Goal: Task Accomplishment & Management: Use online tool/utility

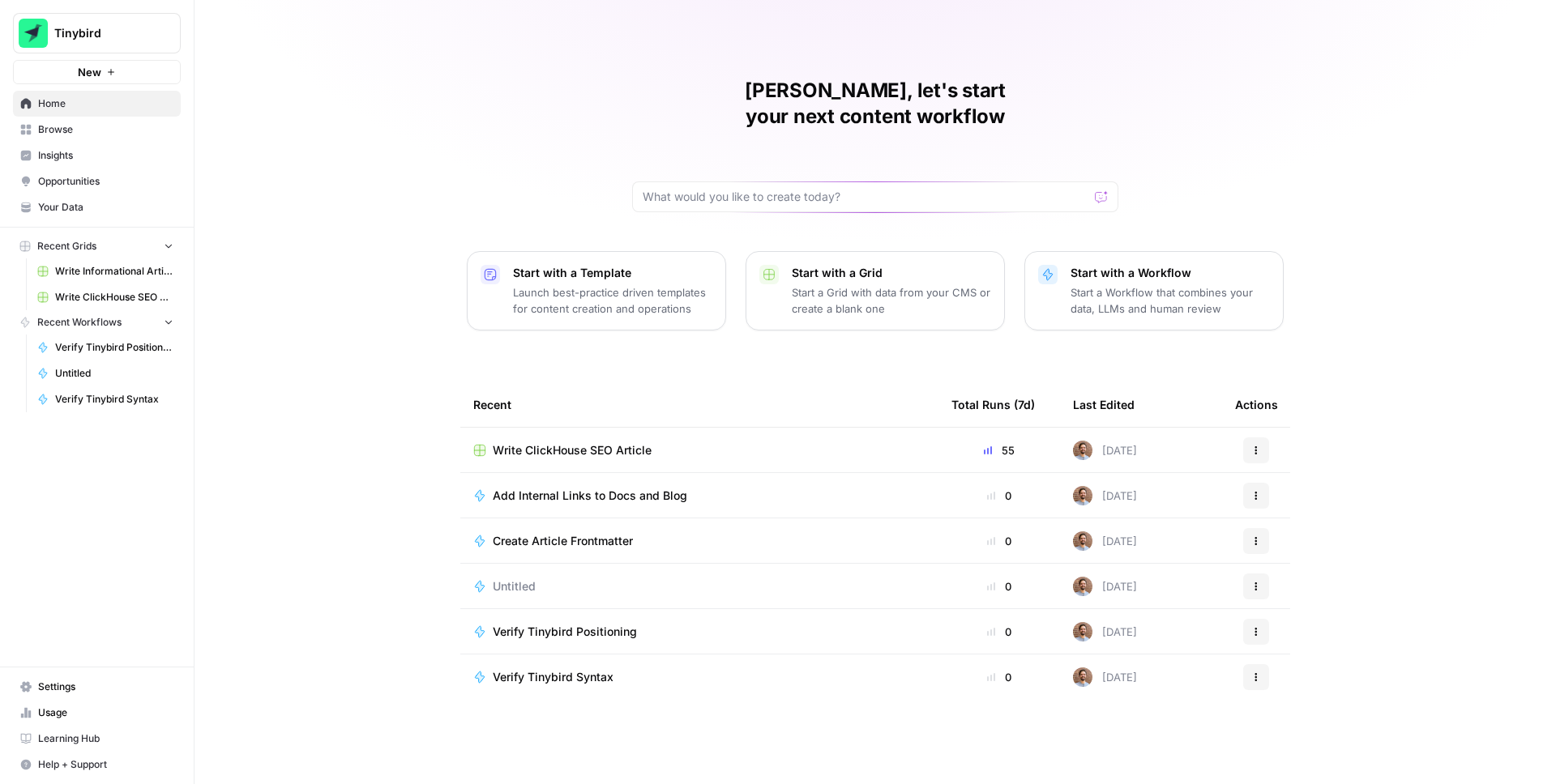
click at [559, 442] on span "Write ClickHouse SEO Article" at bounding box center [571, 450] width 159 height 16
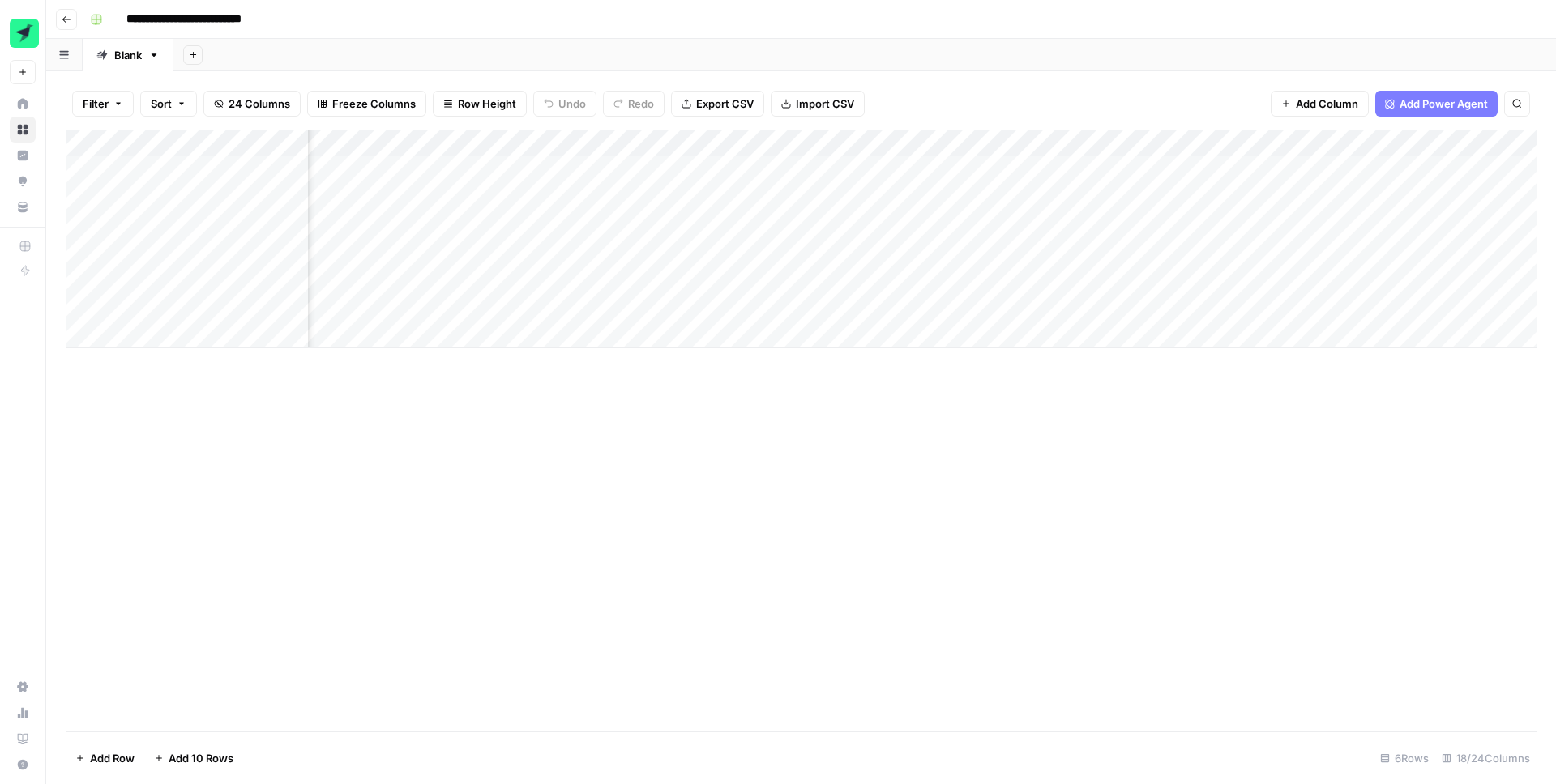
scroll to position [0, 1376]
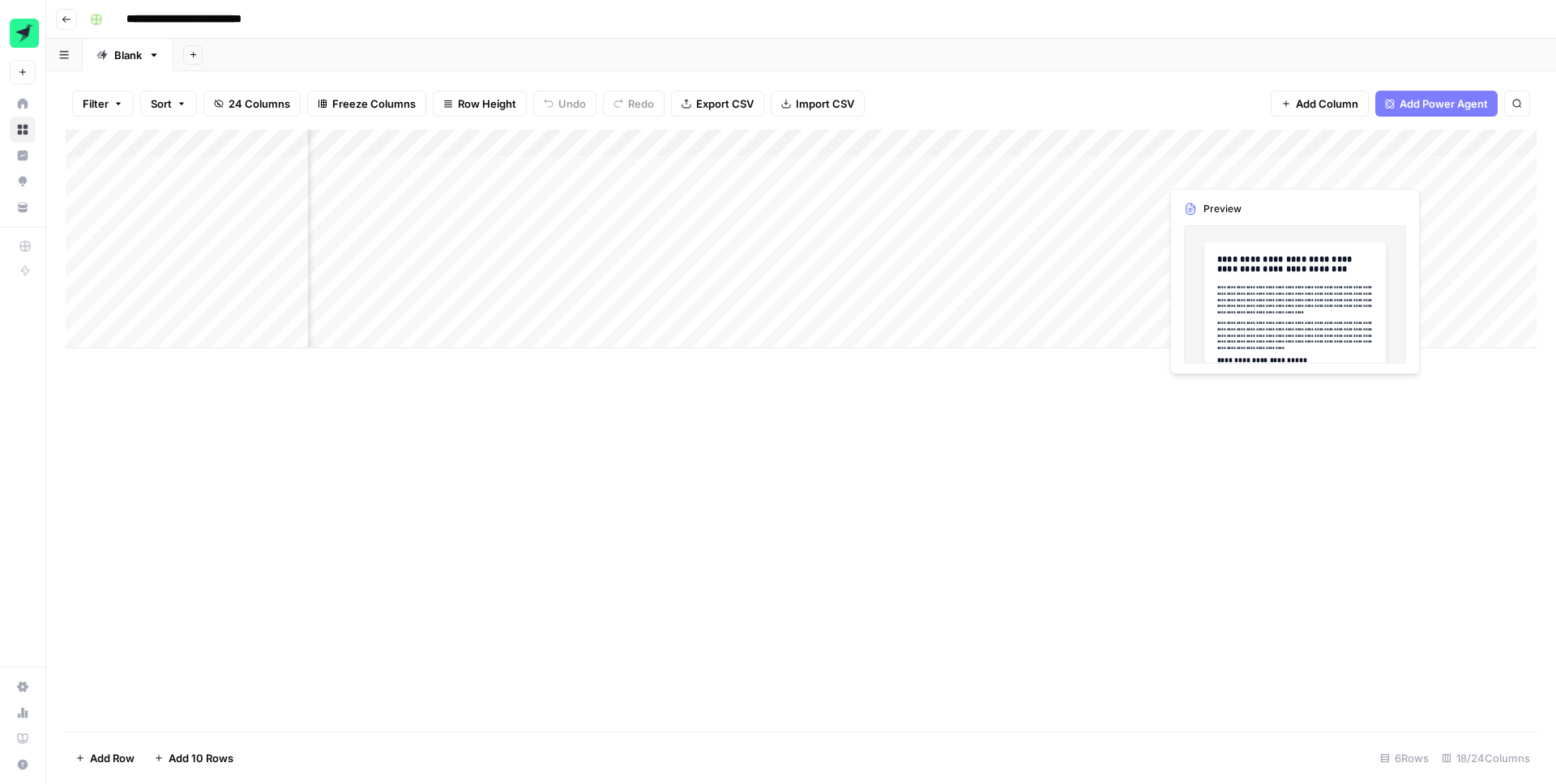
click at [1205, 167] on div "Add Column" at bounding box center [800, 239] width 1471 height 219
click at [1191, 169] on div "Add Column" at bounding box center [800, 239] width 1471 height 219
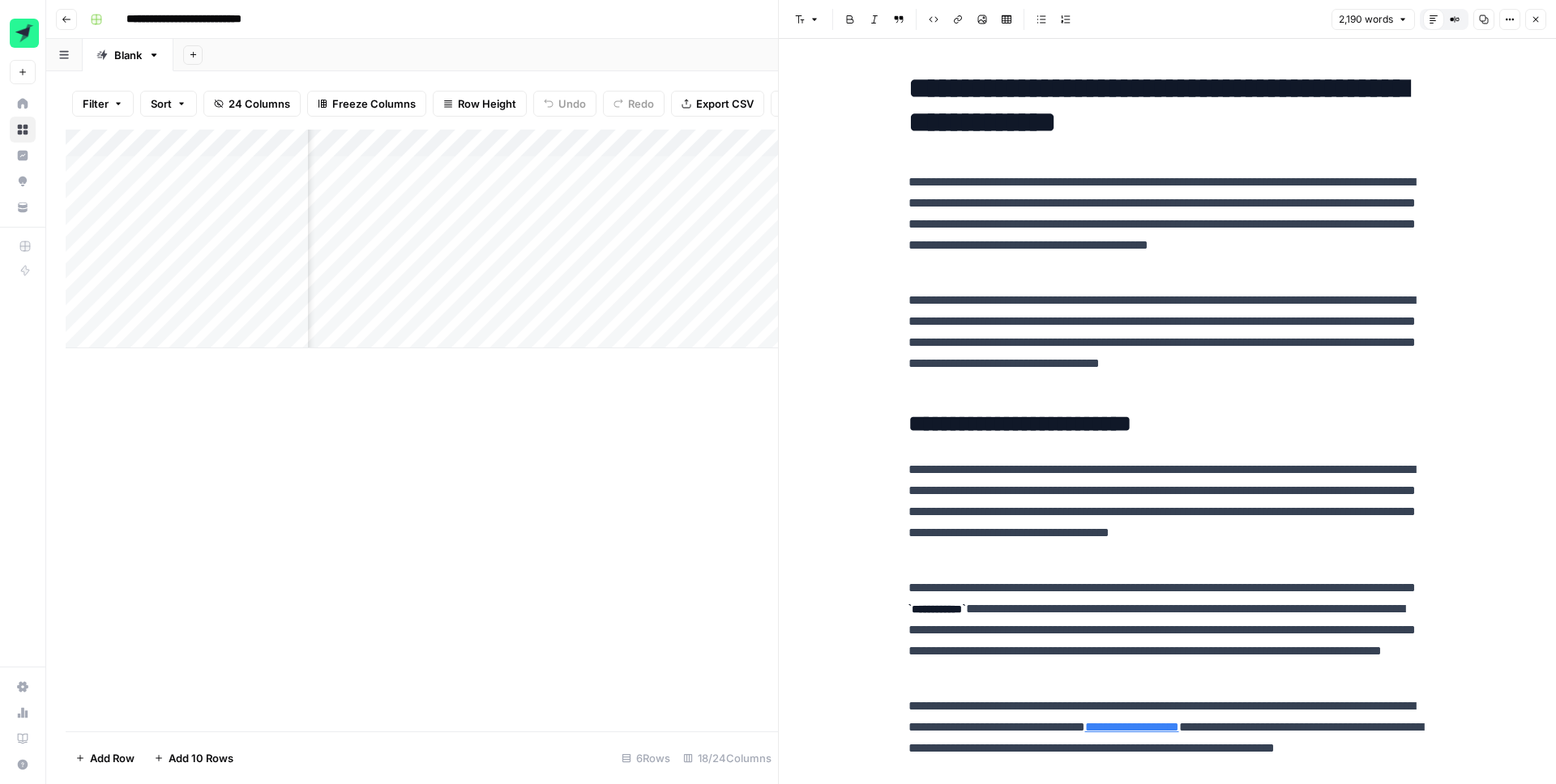
click at [1514, 21] on icon "button" at bounding box center [1509, 19] width 9 height 9
click at [1446, 174] on span "Code" at bounding box center [1461, 171] width 78 height 16
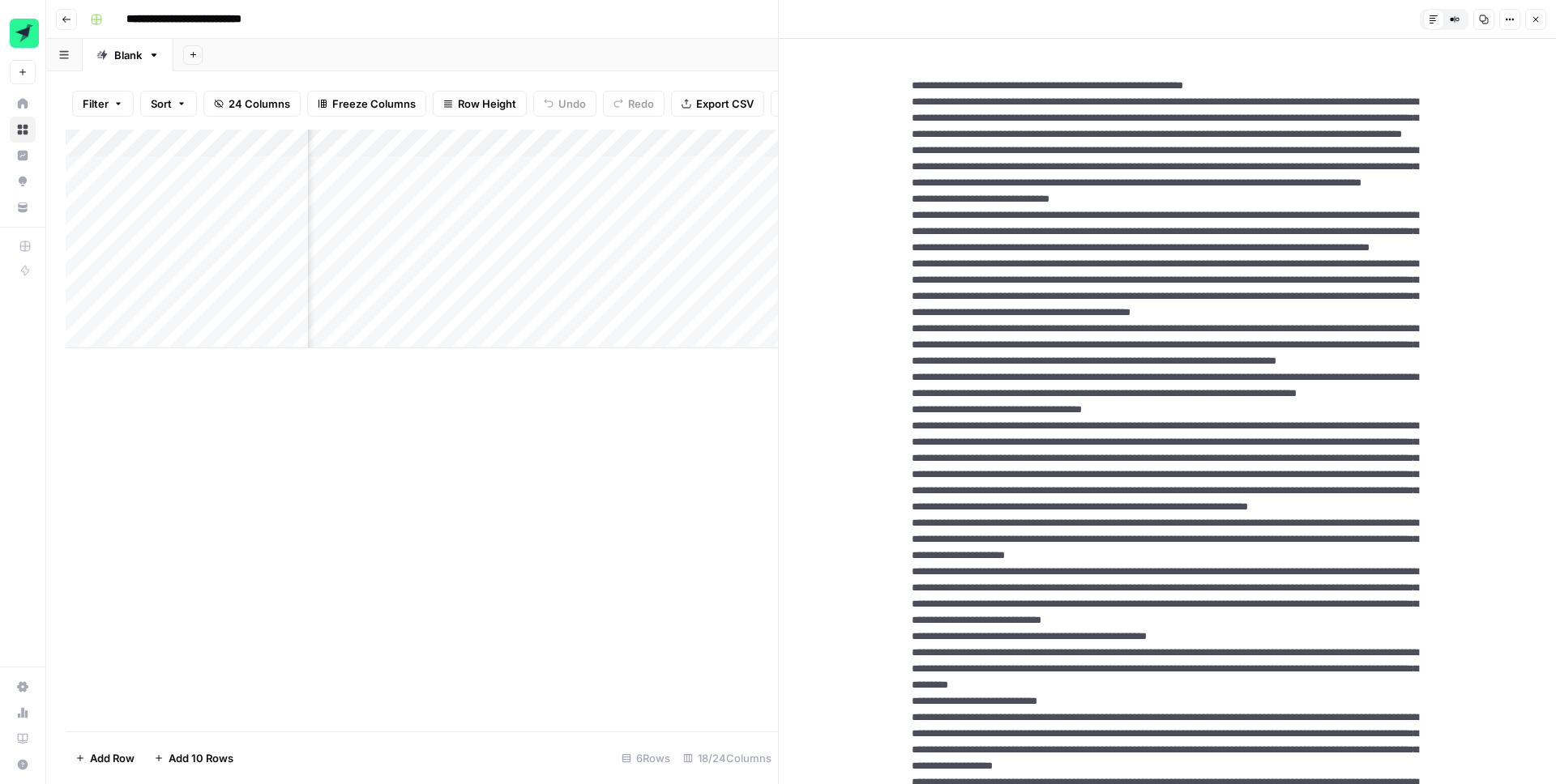
click at [1533, 16] on icon "button" at bounding box center [1535, 19] width 9 height 9
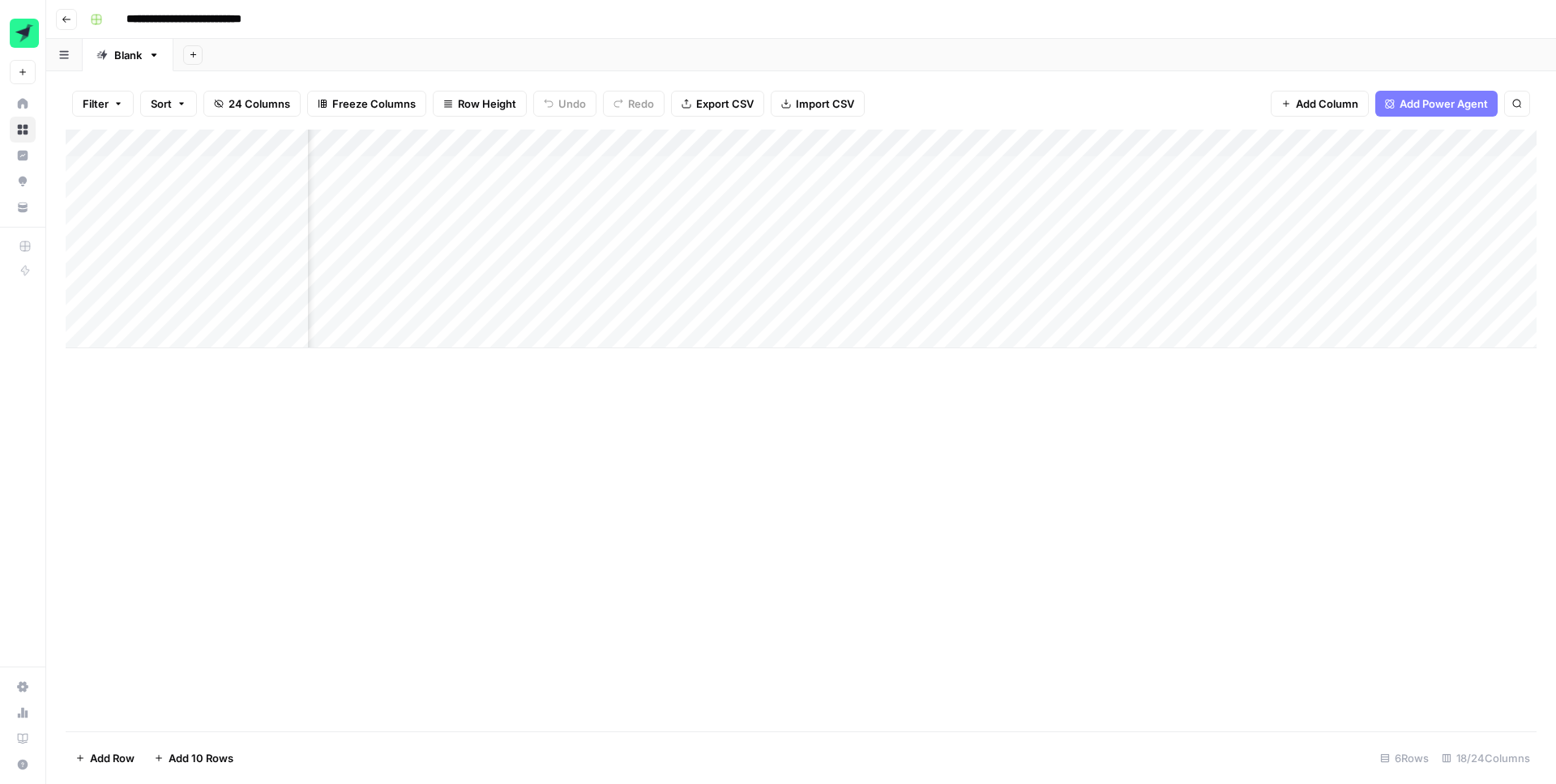
scroll to position [0, 1329]
click at [566, 170] on div "Add Column" at bounding box center [800, 239] width 1471 height 219
click at [591, 171] on div "Add Column" at bounding box center [800, 239] width 1471 height 219
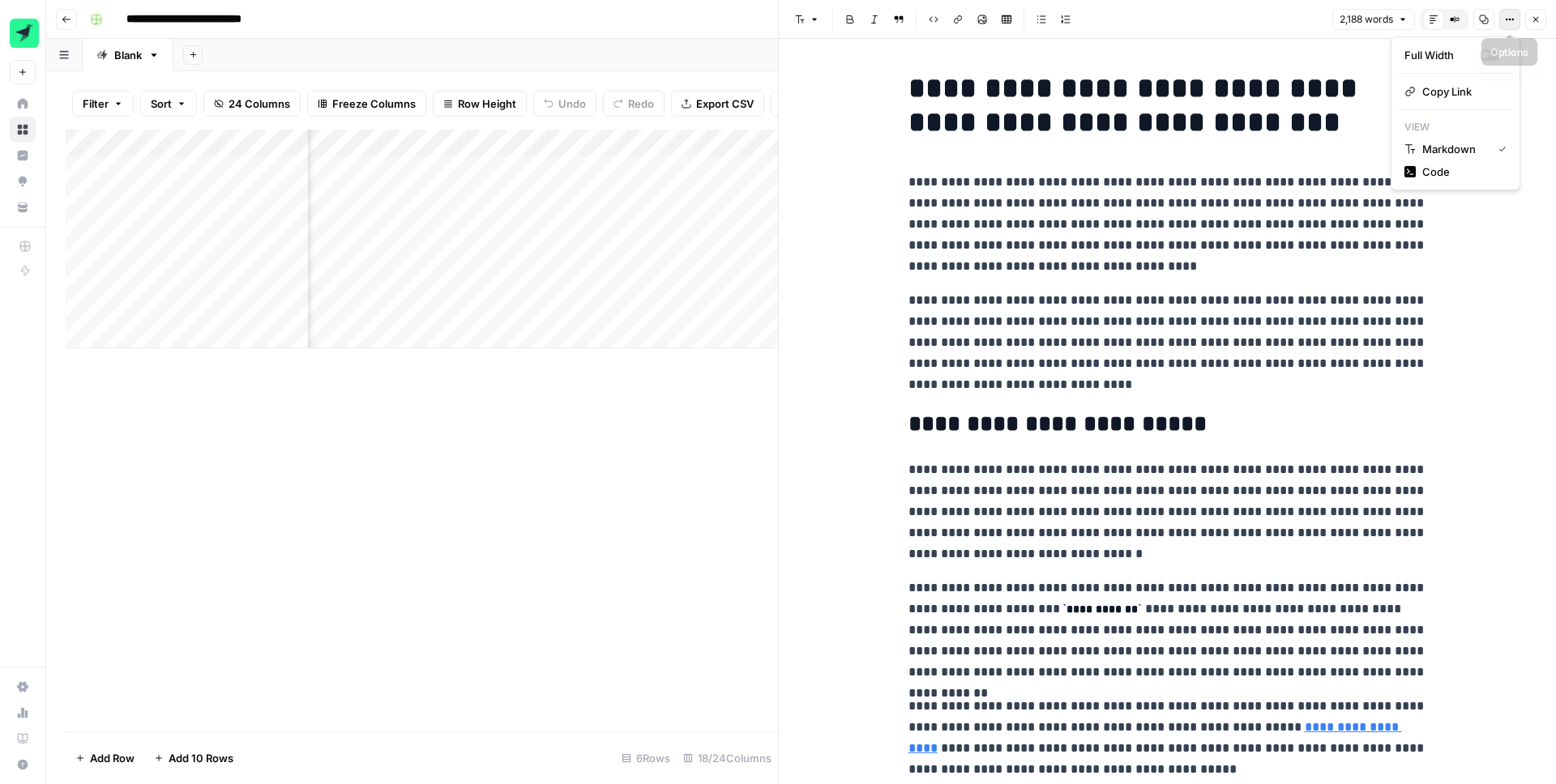
click at [1508, 19] on icon "button" at bounding box center [1509, 19] width 9 height 9
click at [1447, 170] on span "Code" at bounding box center [1461, 171] width 78 height 16
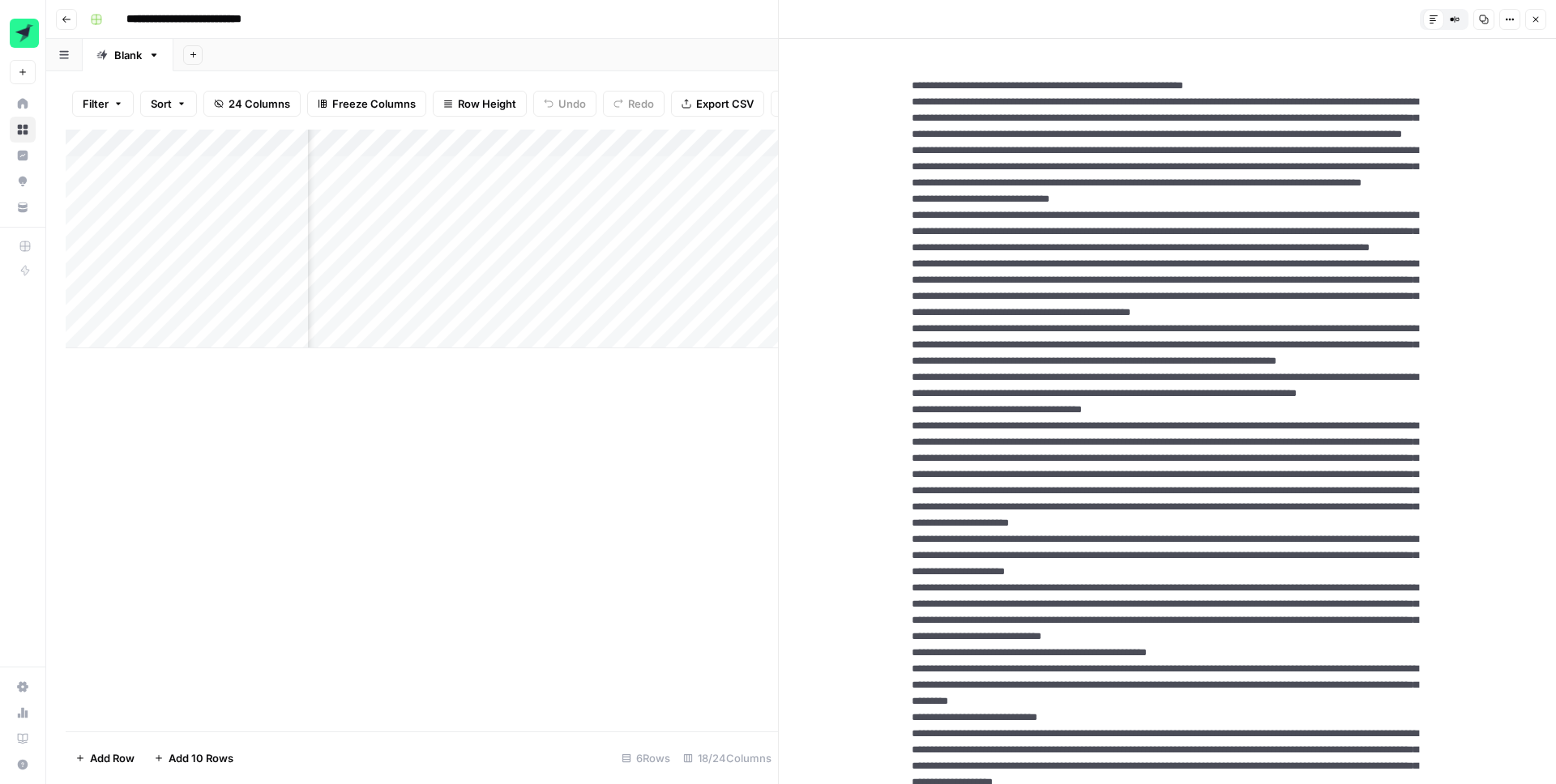
click at [1544, 10] on button "Close" at bounding box center [1536, 20] width 21 height 21
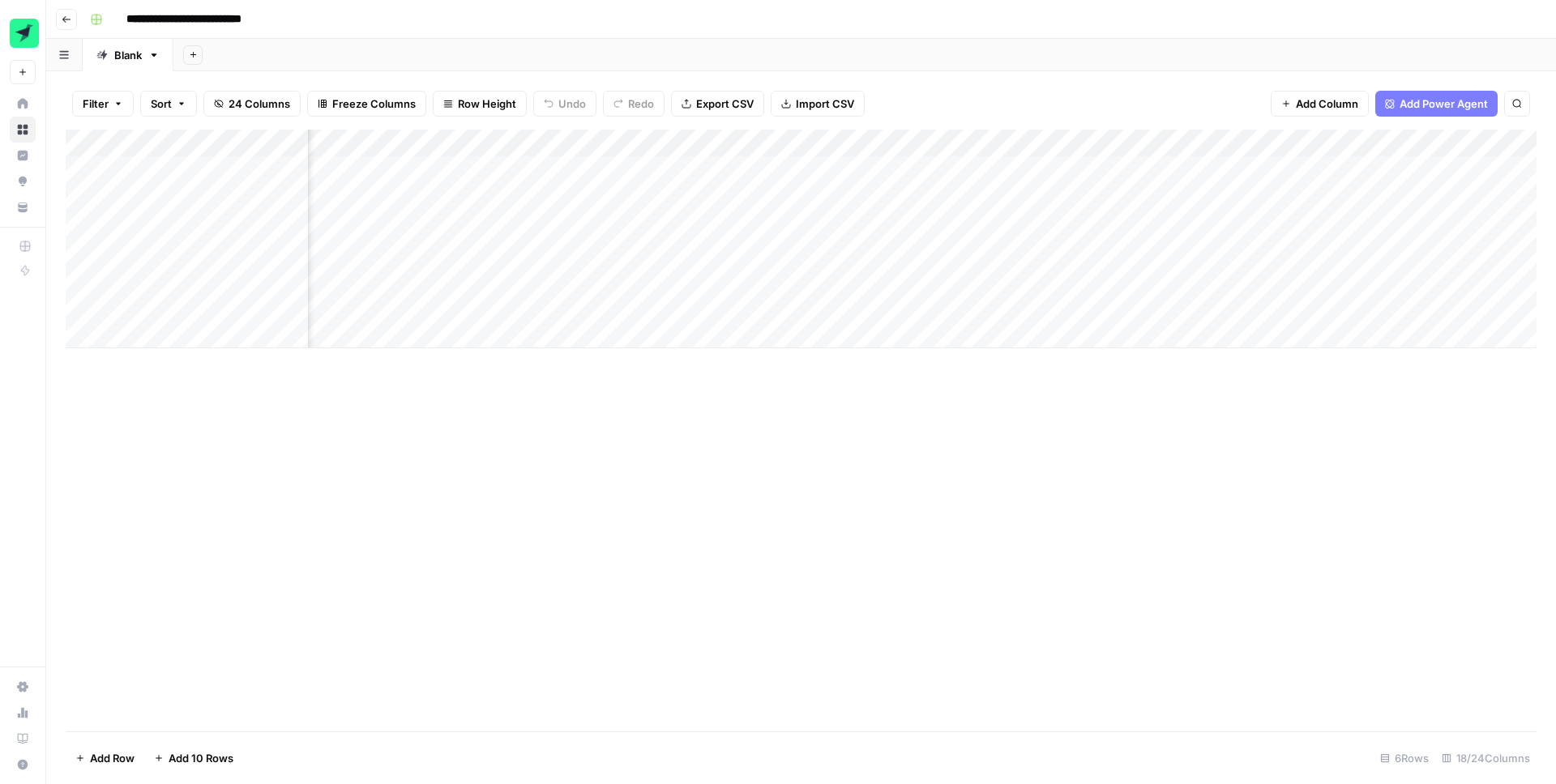
scroll to position [0, 472]
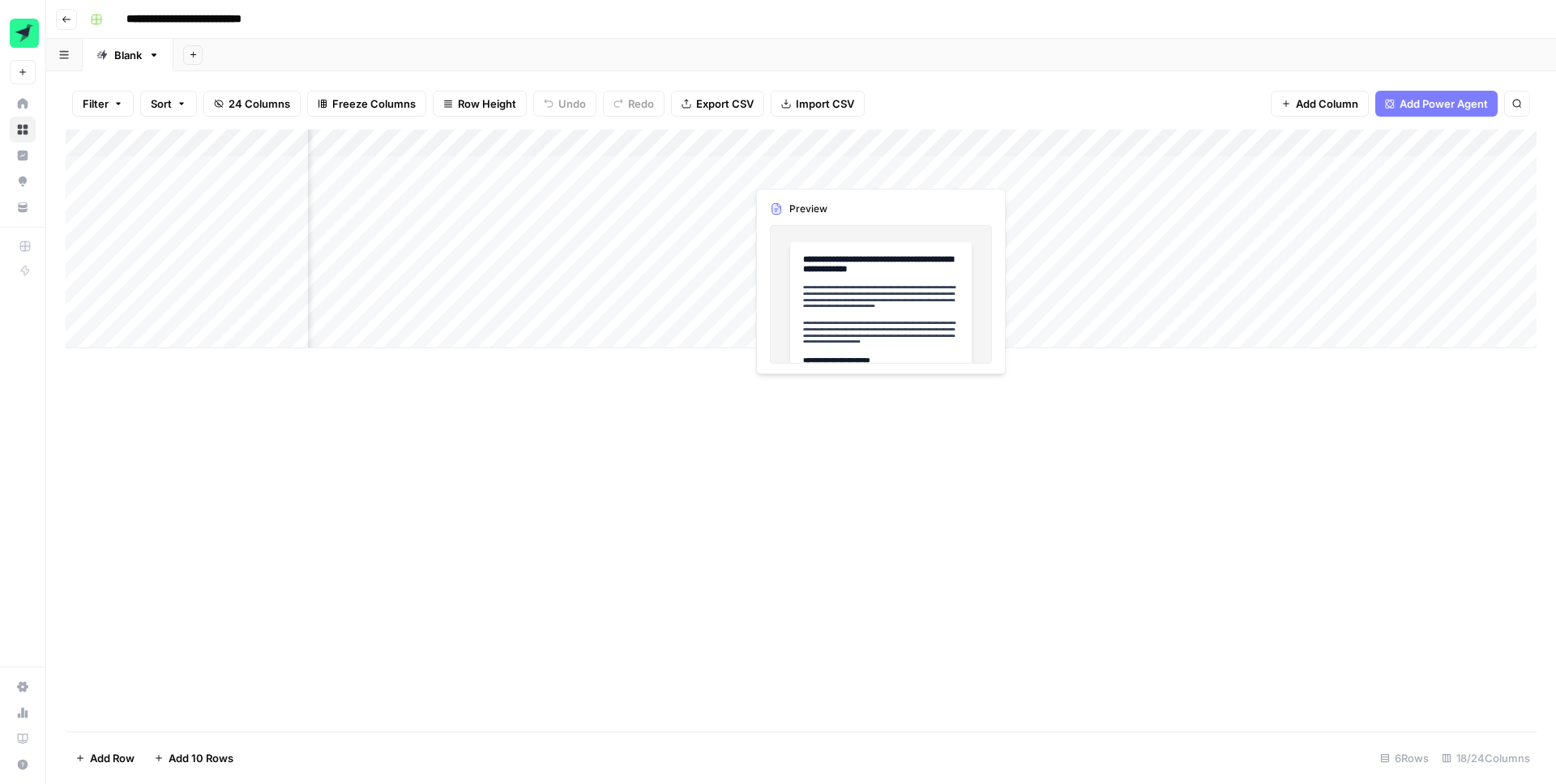
click at [843, 174] on div "Add Column" at bounding box center [800, 239] width 1471 height 219
click at [814, 165] on div "Add Column" at bounding box center [800, 239] width 1471 height 219
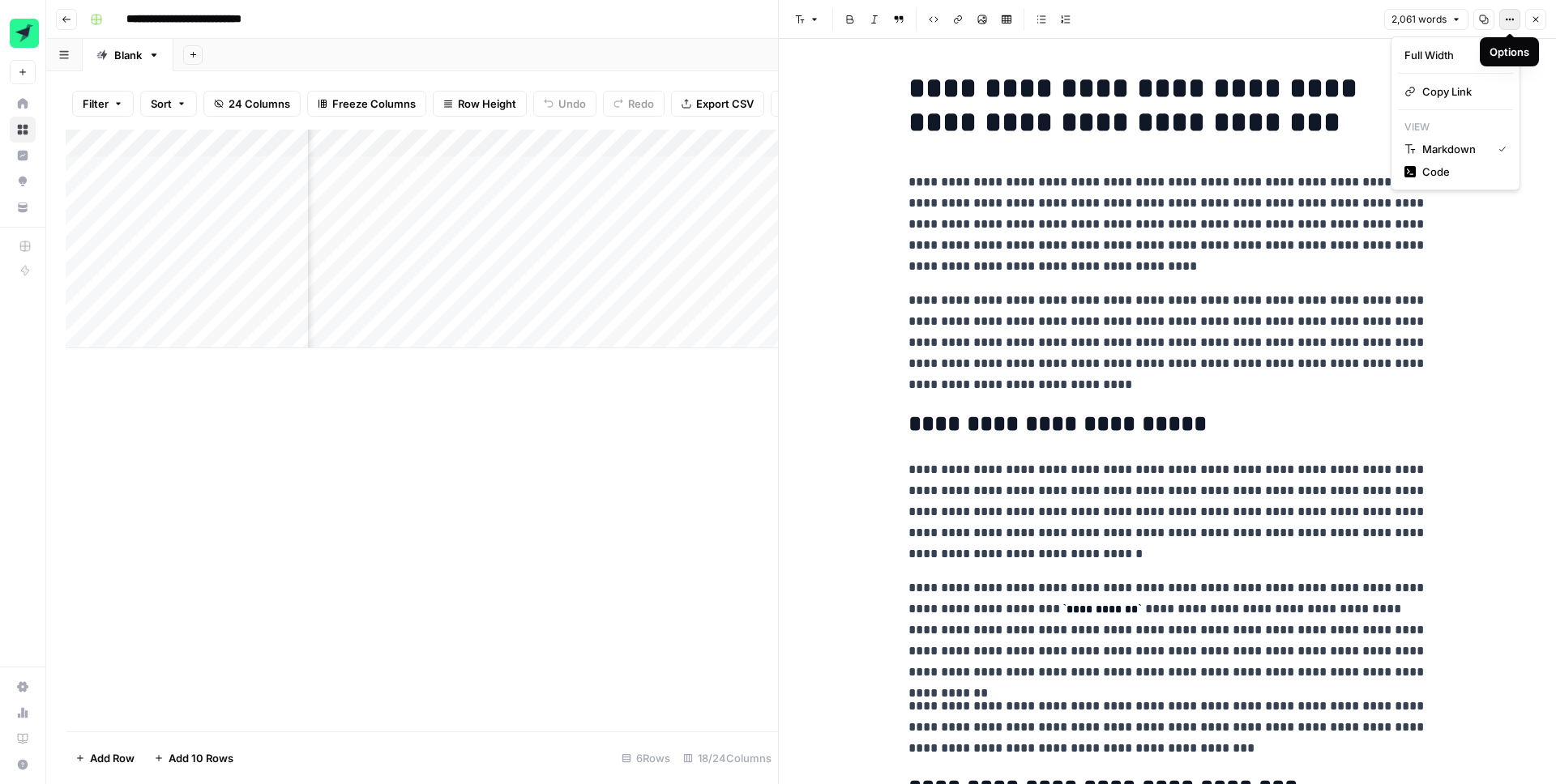
click at [1509, 21] on icon "button" at bounding box center [1509, 19] width 9 height 9
click at [1437, 171] on span "Code" at bounding box center [1461, 171] width 78 height 16
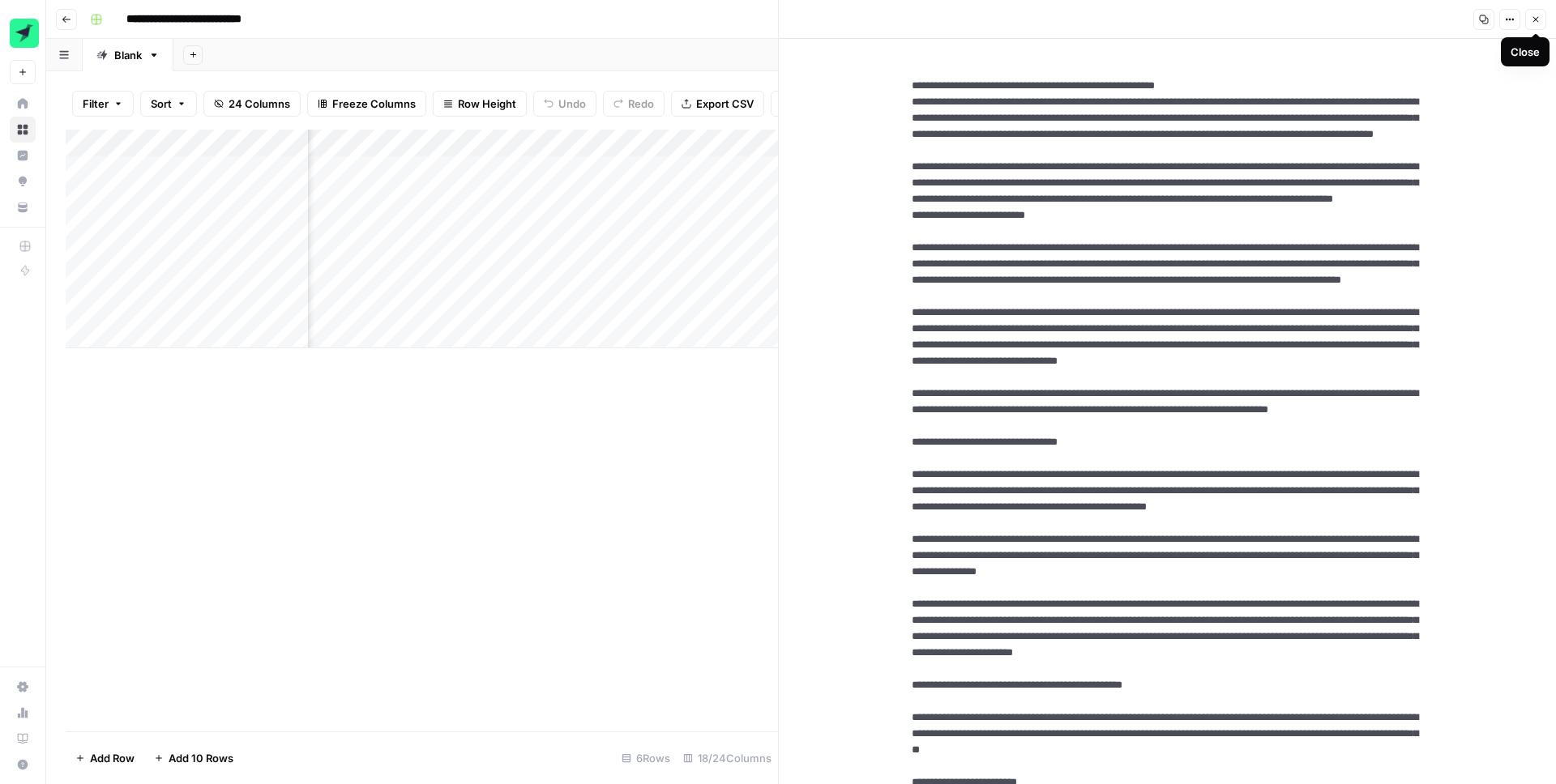
click at [1541, 19] on button "Close" at bounding box center [1536, 20] width 21 height 21
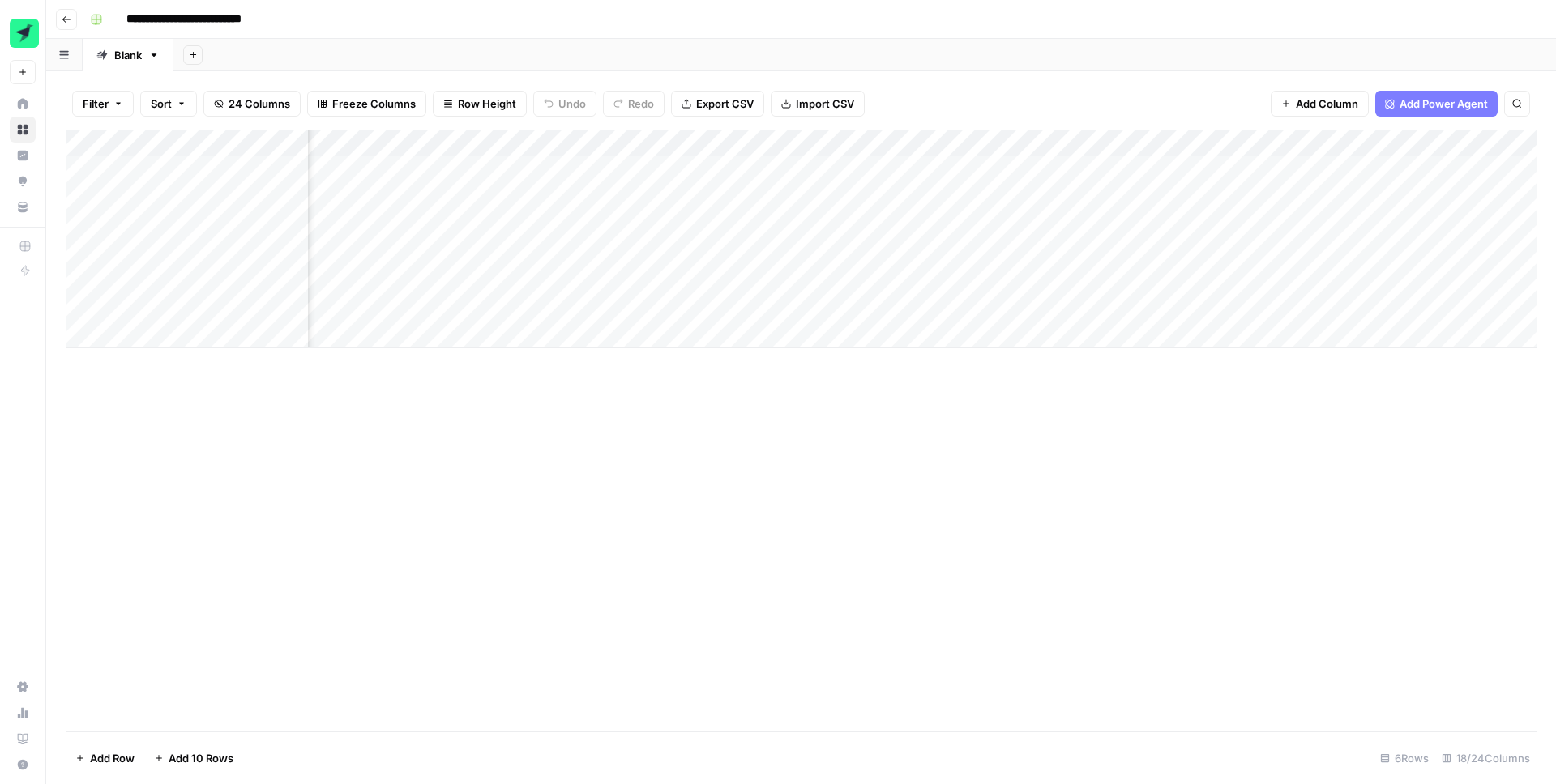
scroll to position [0, 595]
click at [999, 170] on div "Add Column" at bounding box center [800, 239] width 1471 height 219
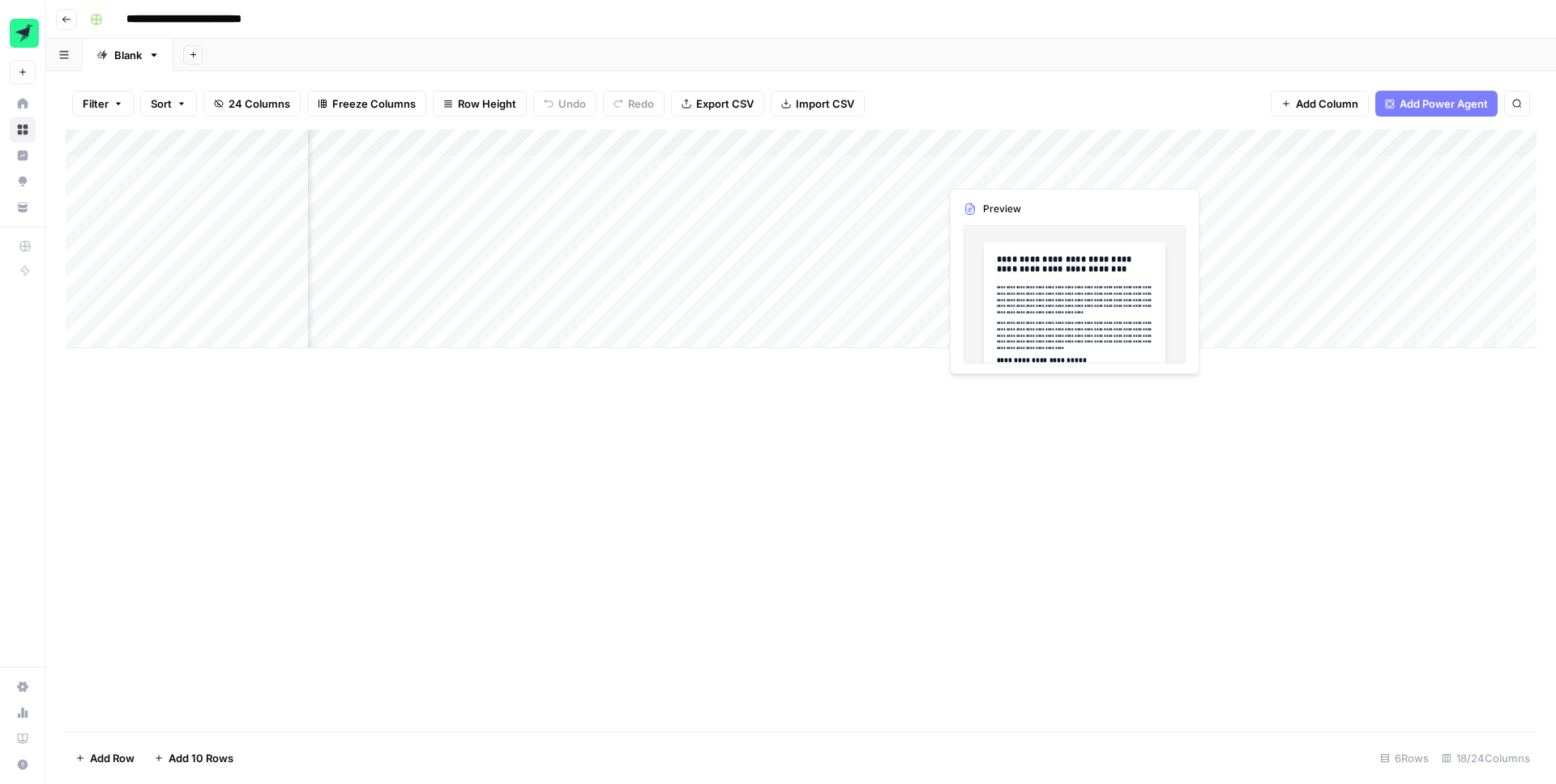
click at [980, 170] on div "Add Column" at bounding box center [800, 239] width 1471 height 219
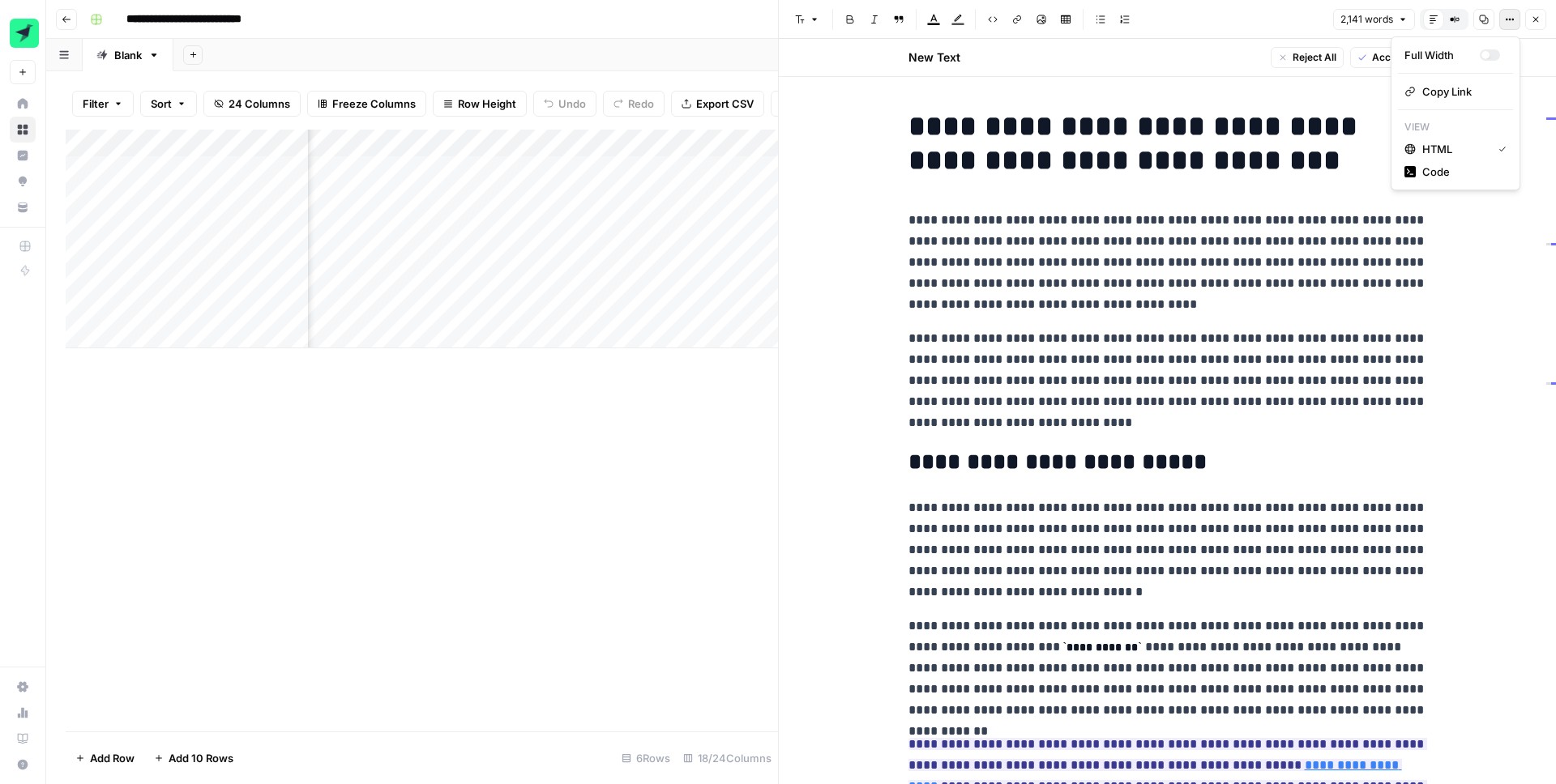
click at [1506, 20] on icon "button" at bounding box center [1509, 19] width 9 height 9
click at [1446, 174] on span "Code" at bounding box center [1461, 171] width 78 height 16
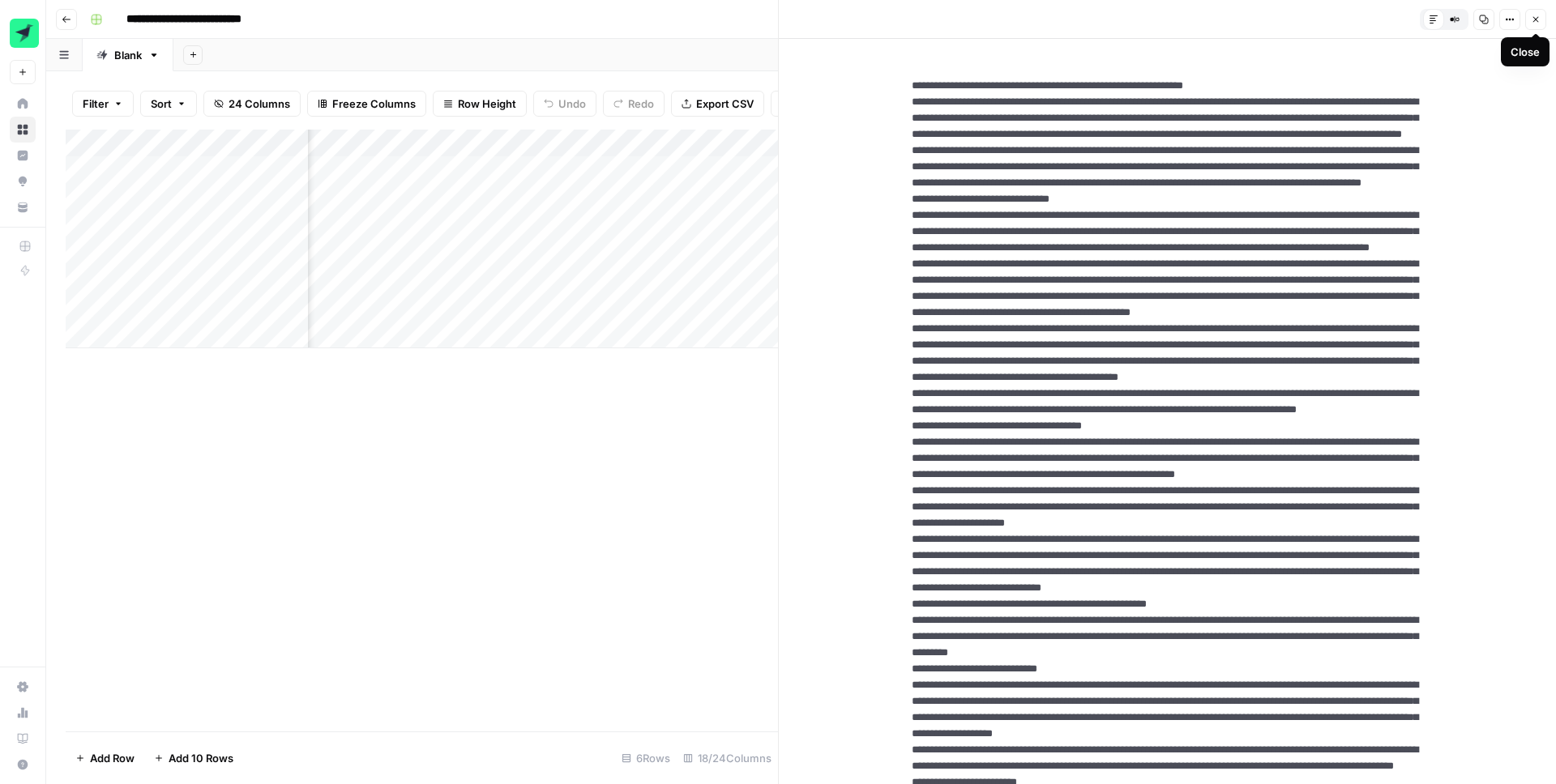
click at [1536, 21] on icon "button" at bounding box center [1535, 19] width 9 height 9
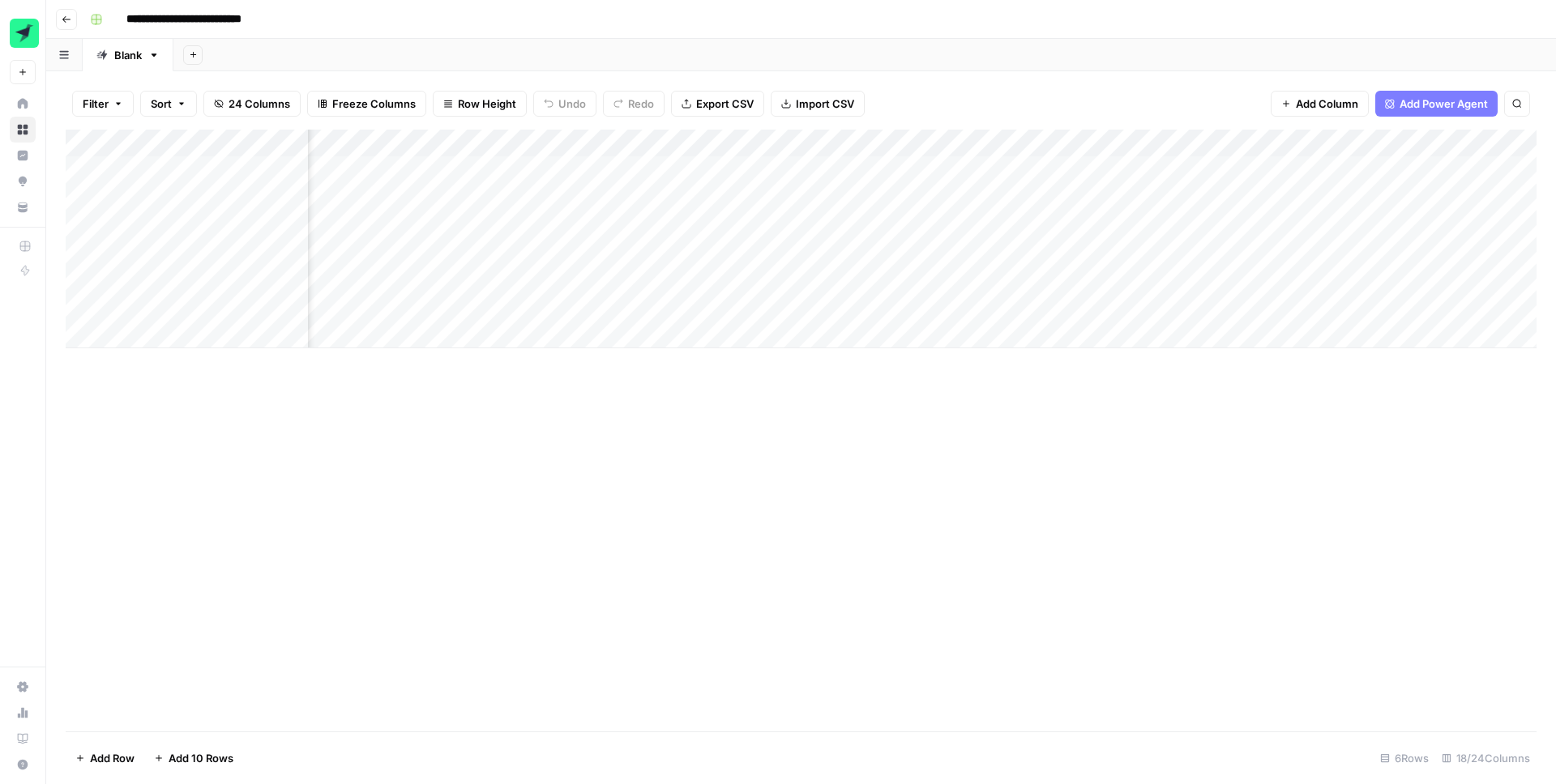
scroll to position [0, 608]
click at [894, 143] on div "Add Column" at bounding box center [800, 239] width 1471 height 219
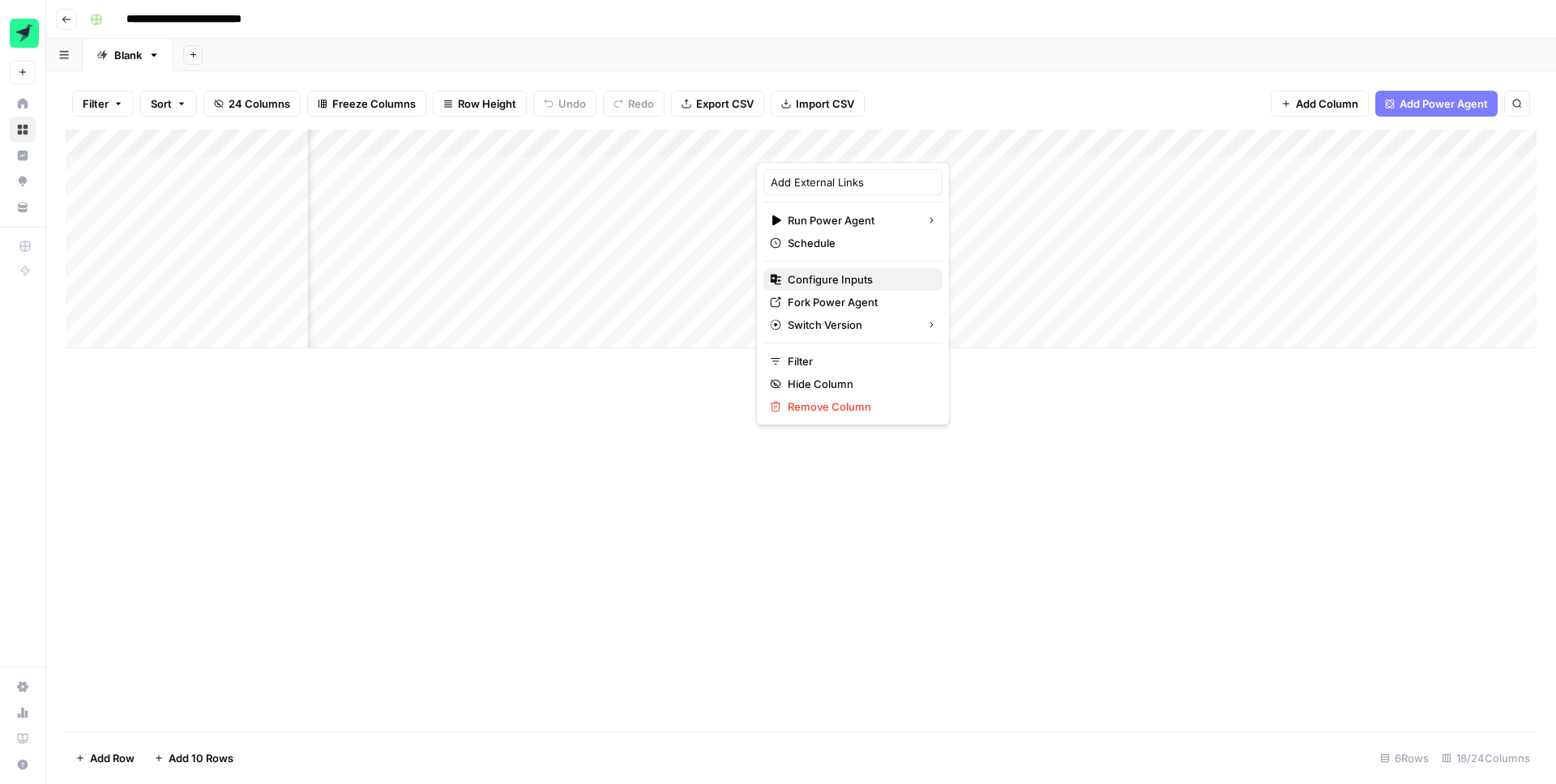
click at [829, 277] on span "Configure Inputs" at bounding box center [858, 279] width 142 height 16
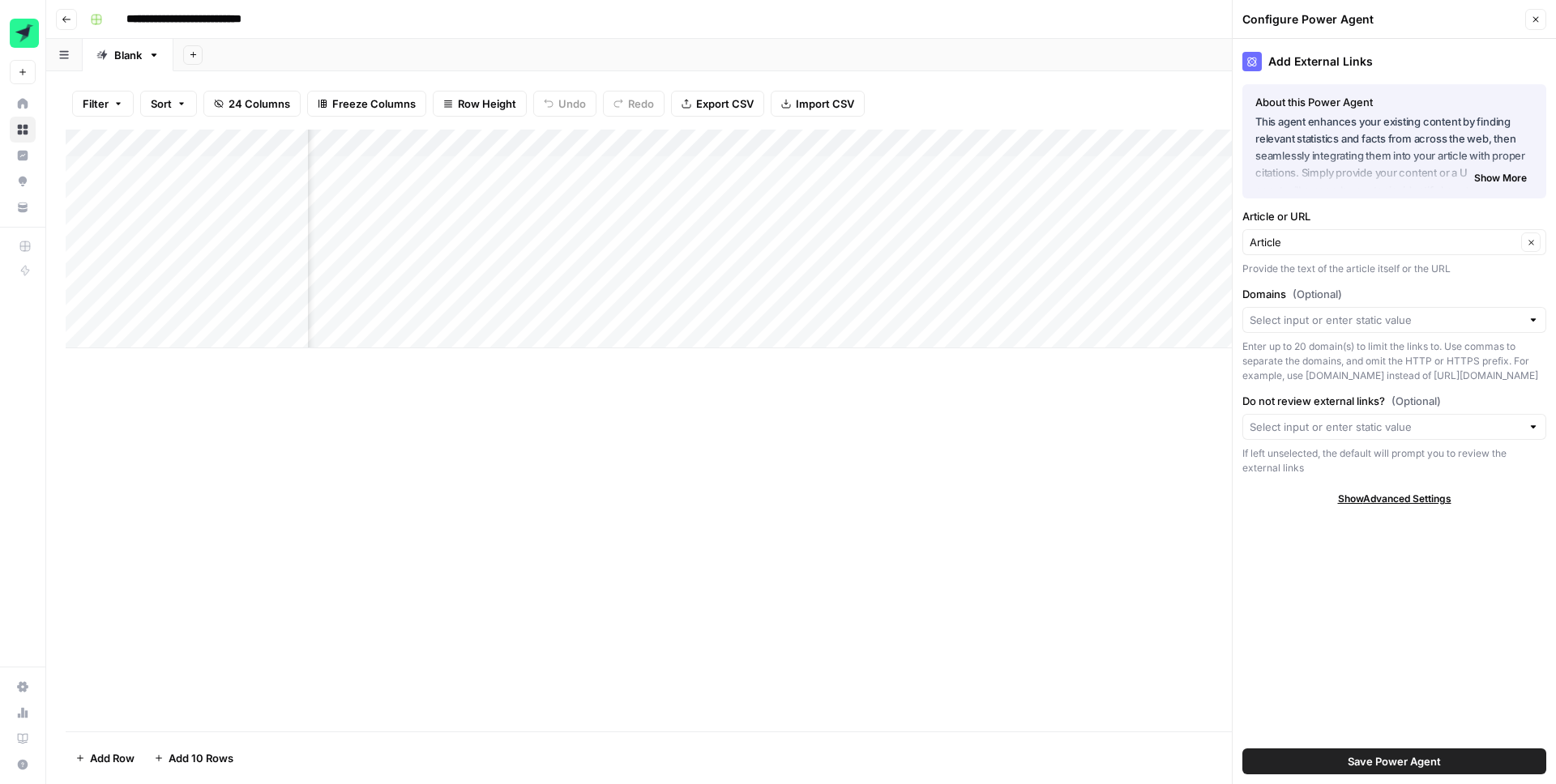
click at [1397, 493] on span "Show Advanced Settings" at bounding box center [1395, 498] width 114 height 14
click at [1536, 20] on icon "button" at bounding box center [1536, 20] width 6 height 6
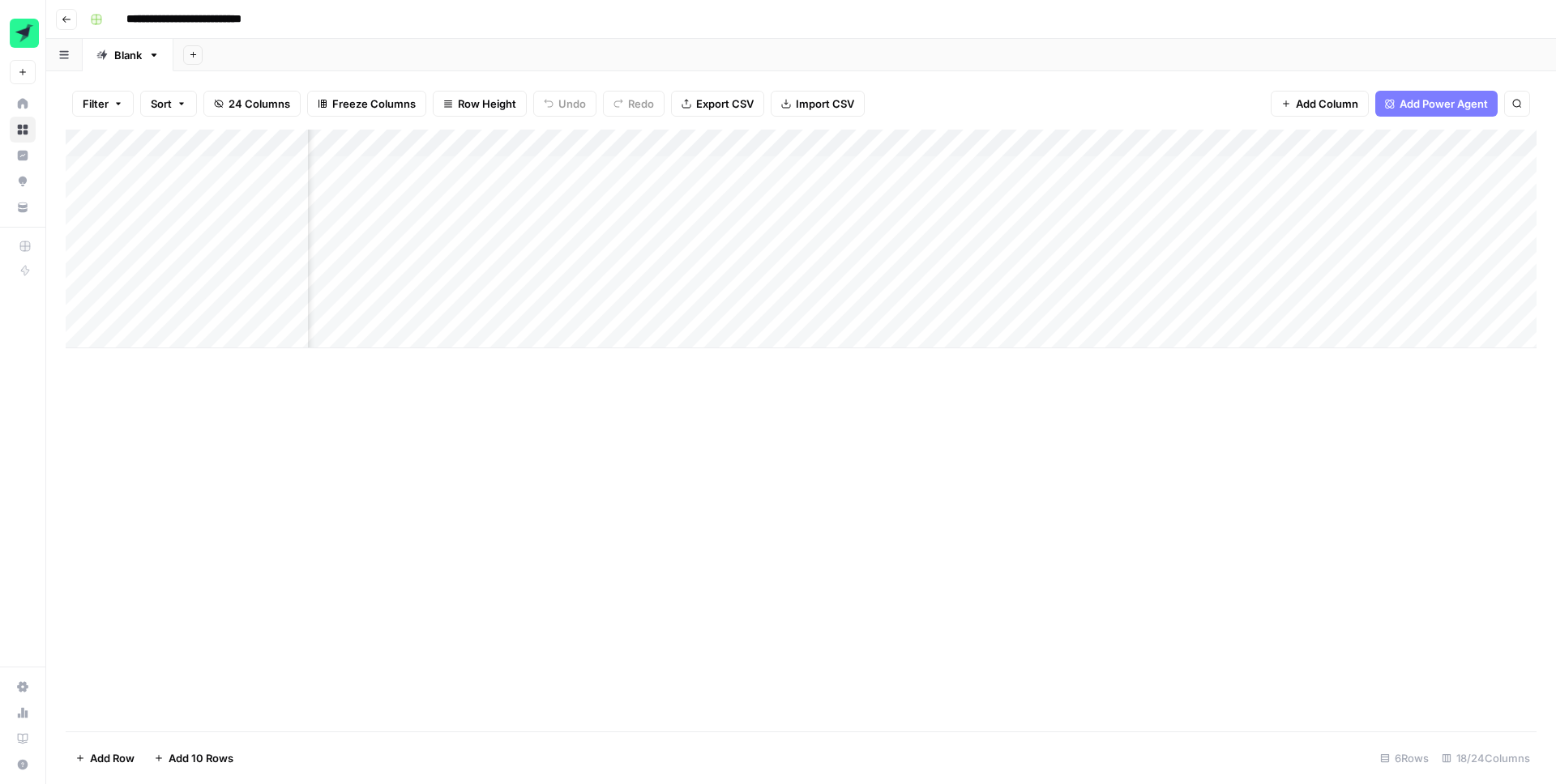
click at [893, 140] on div "Add Column" at bounding box center [800, 239] width 1471 height 219
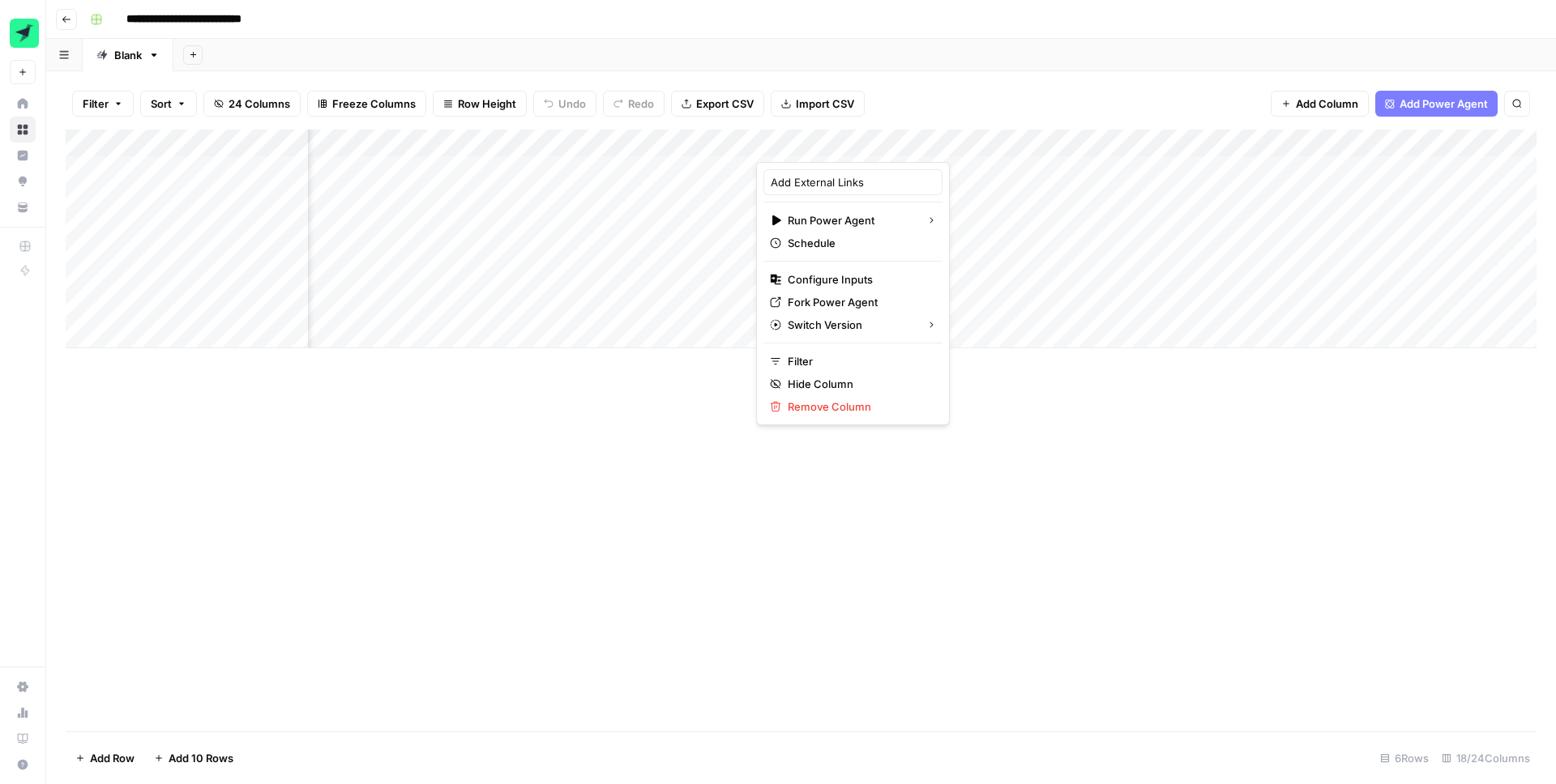
click at [661, 442] on div "Add Column" at bounding box center [800, 430] width 1471 height 602
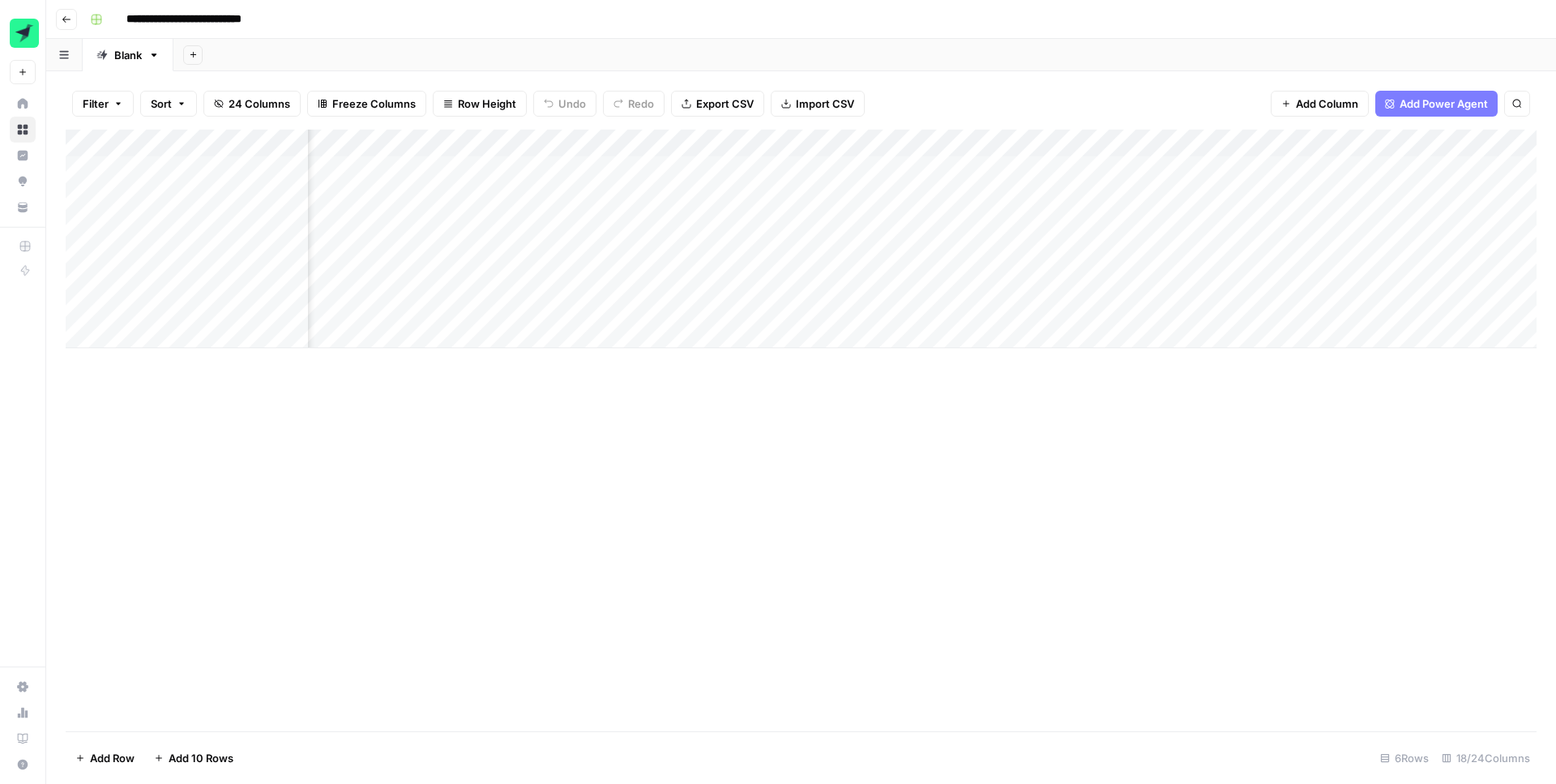
scroll to position [0, 994]
